Goal: Information Seeking & Learning: Learn about a topic

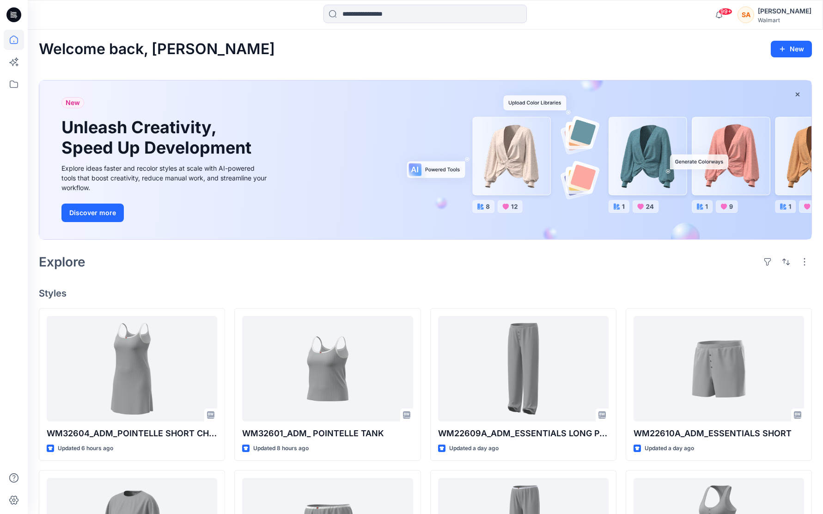
scroll to position [156, 0]
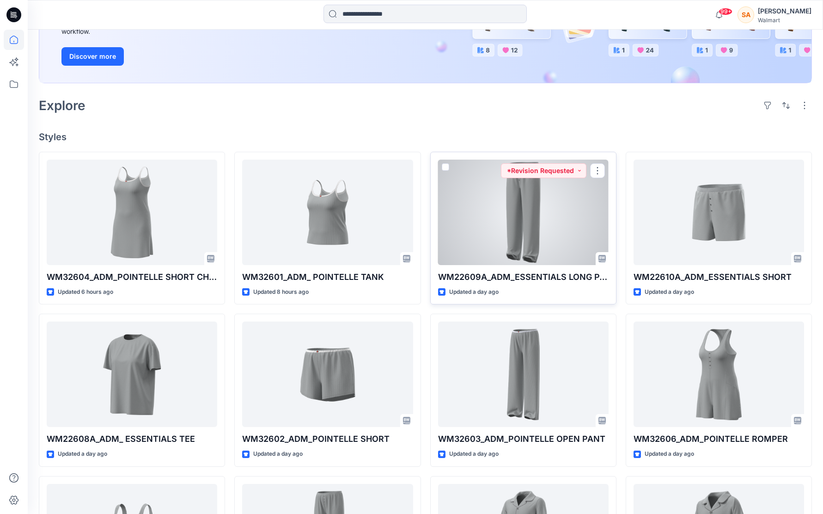
click at [561, 239] on div at bounding box center [523, 211] width 171 height 105
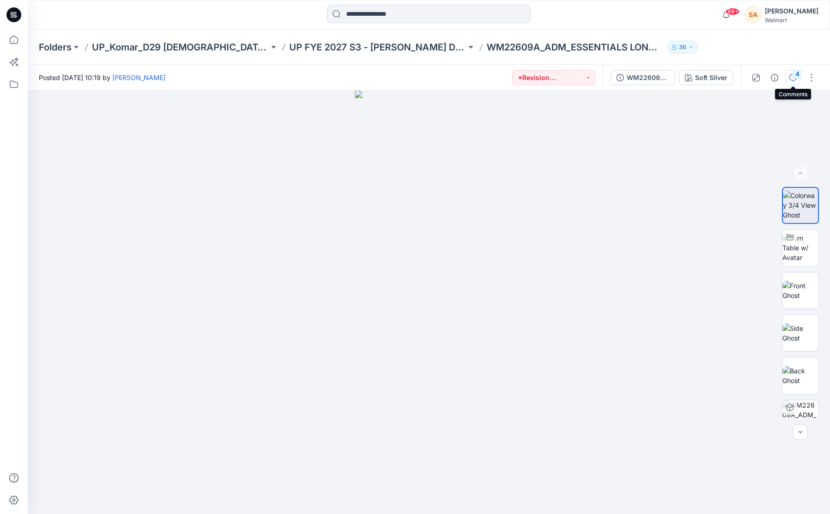
click at [797, 76] on div "4" at bounding box center [797, 73] width 9 height 9
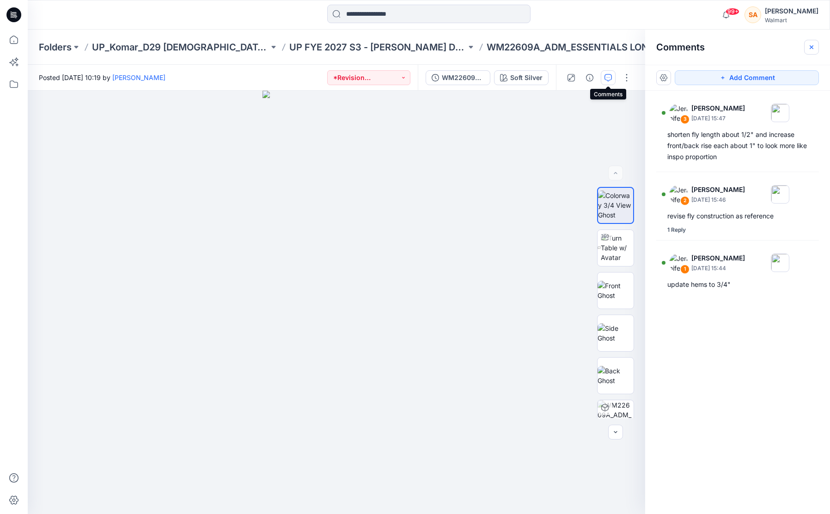
click at [812, 44] on icon "button" at bounding box center [811, 46] width 7 height 7
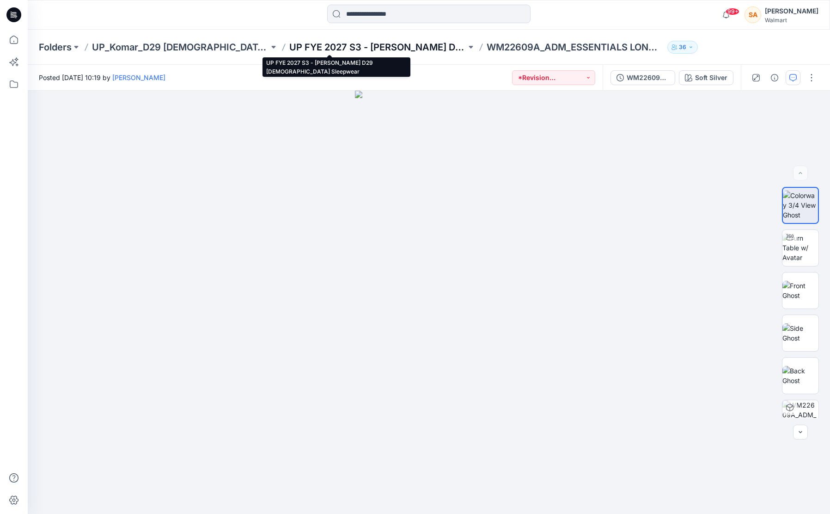
click at [342, 47] on p "UP FYE 2027 S3 - [PERSON_NAME] D29 [DEMOGRAPHIC_DATA] Sleepwear" at bounding box center [377, 47] width 177 height 13
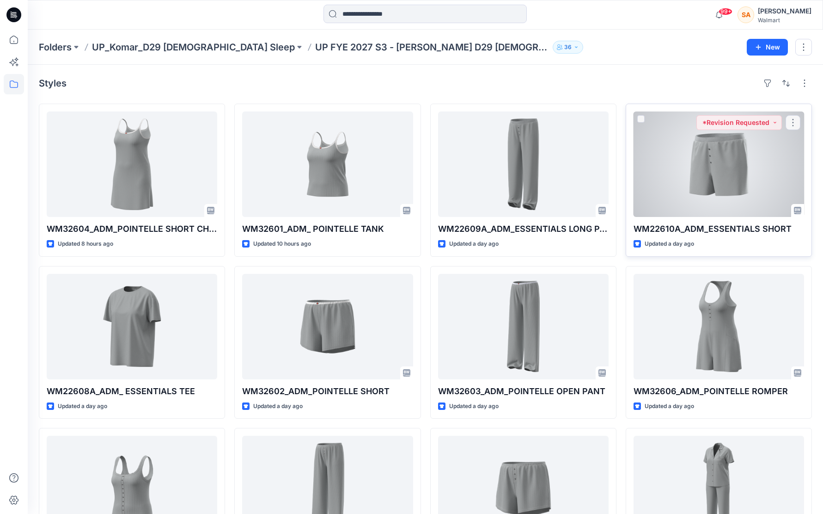
click at [716, 171] on div at bounding box center [719, 163] width 171 height 105
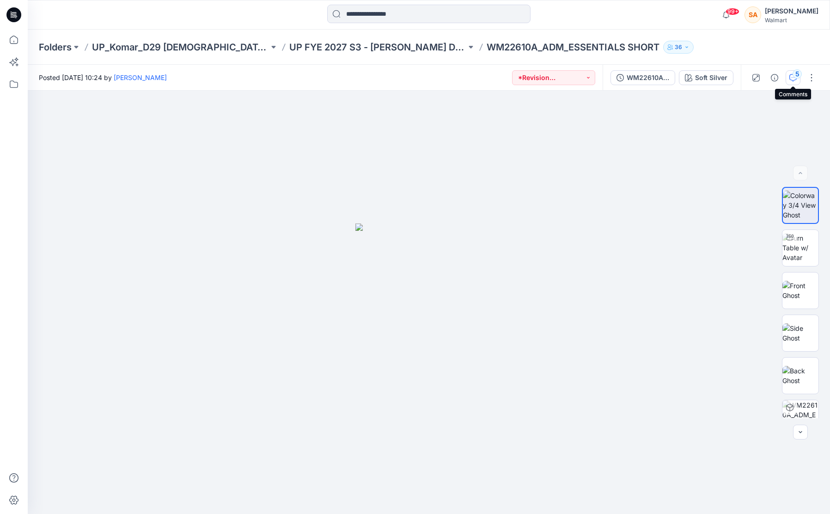
click at [794, 78] on icon "button" at bounding box center [793, 77] width 7 height 7
